Goal: Task Accomplishment & Management: Manage account settings

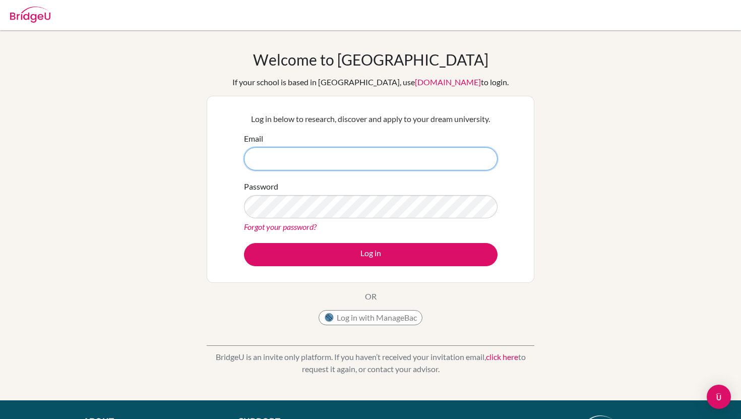
click at [387, 167] on input "Email" at bounding box center [371, 158] width 254 height 23
click at [273, 150] on input "Email" at bounding box center [371, 158] width 254 height 23
paste input "[PERSON_NAME][EMAIL_ADDRESS][DOMAIN_NAME]"
type input "[PERSON_NAME][EMAIL_ADDRESS][DOMAIN_NAME]"
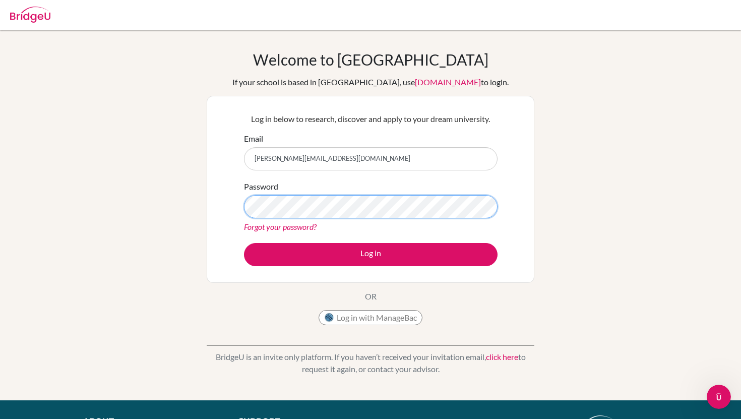
click at [244, 243] on button "Log in" at bounding box center [371, 254] width 254 height 23
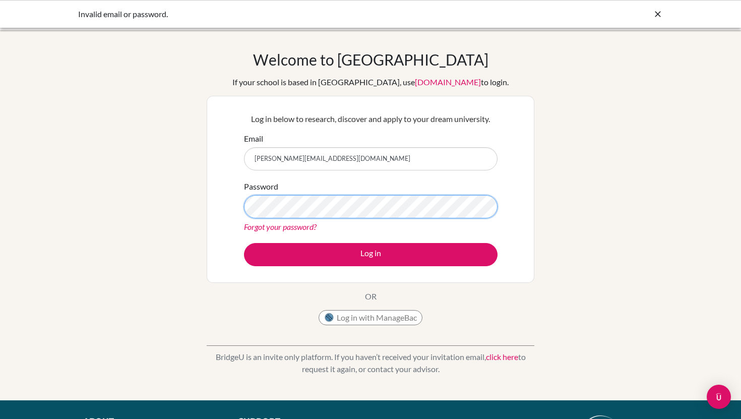
click at [244, 243] on button "Log in" at bounding box center [371, 254] width 254 height 23
